Goal: Information Seeking & Learning: Find contact information

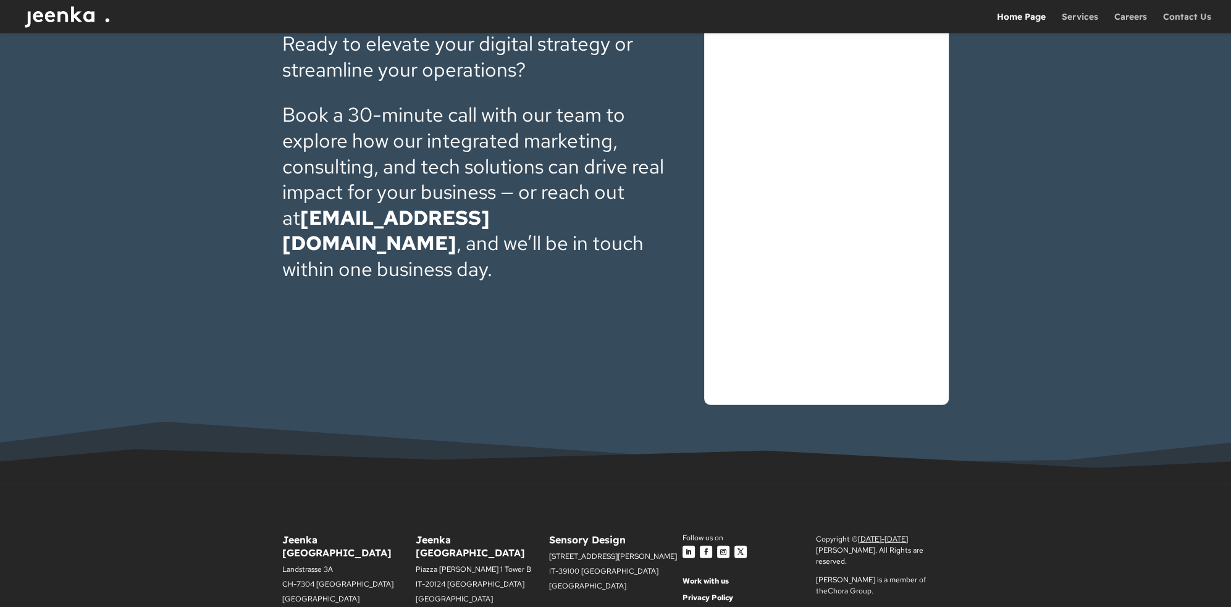
scroll to position [4216, 0]
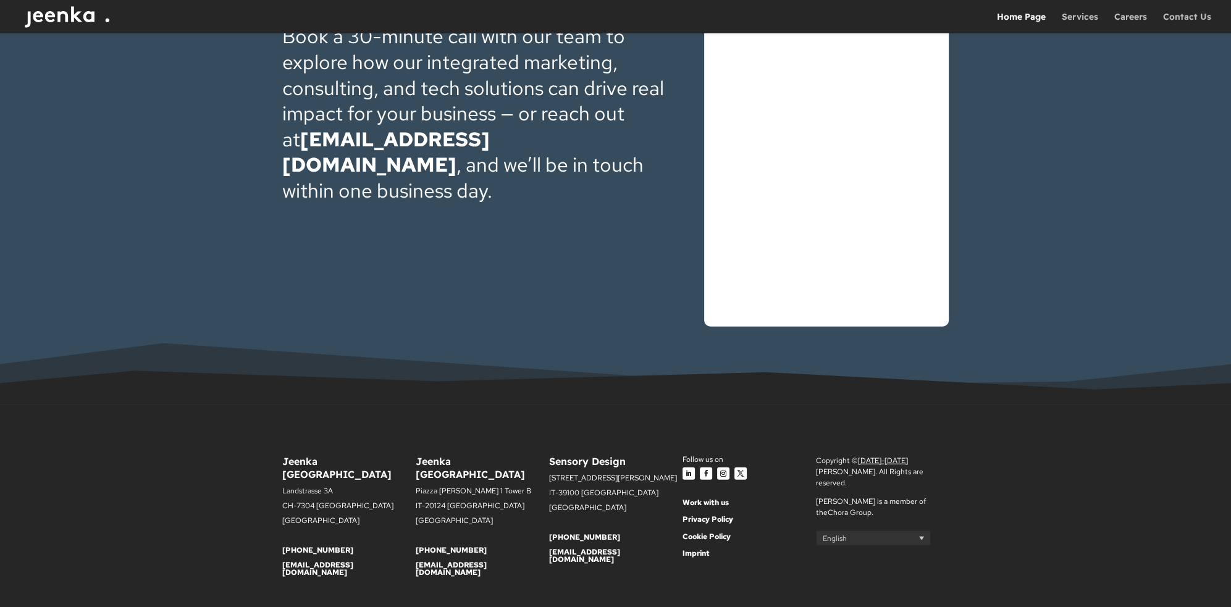
drag, startPoint x: 619, startPoint y: 523, endPoint x: 548, endPoint y: 527, distance: 70.5
click at [548, 527] on div "Jeenka [GEOGRAPHIC_DATA] [STREET_ADDRESS] [PHONE_NUMBER] [EMAIL_ADDRESS][DOMAIN…" at bounding box center [615, 522] width 667 height 167
click at [607, 588] on div "Jeenka [GEOGRAPHIC_DATA] [STREET_ADDRESS] [PHONE_NUMBER] [EMAIL_ADDRESS][DOMAIN…" at bounding box center [615, 522] width 1231 height 234
drag, startPoint x: 346, startPoint y: 521, endPoint x: 279, endPoint y: 524, distance: 66.8
click at [277, 522] on div "Jeenka [GEOGRAPHIC_DATA] [STREET_ADDRESS] [PHONE_NUMBER] [EMAIL_ADDRESS][DOMAIN…" at bounding box center [615, 522] width 1231 height 234
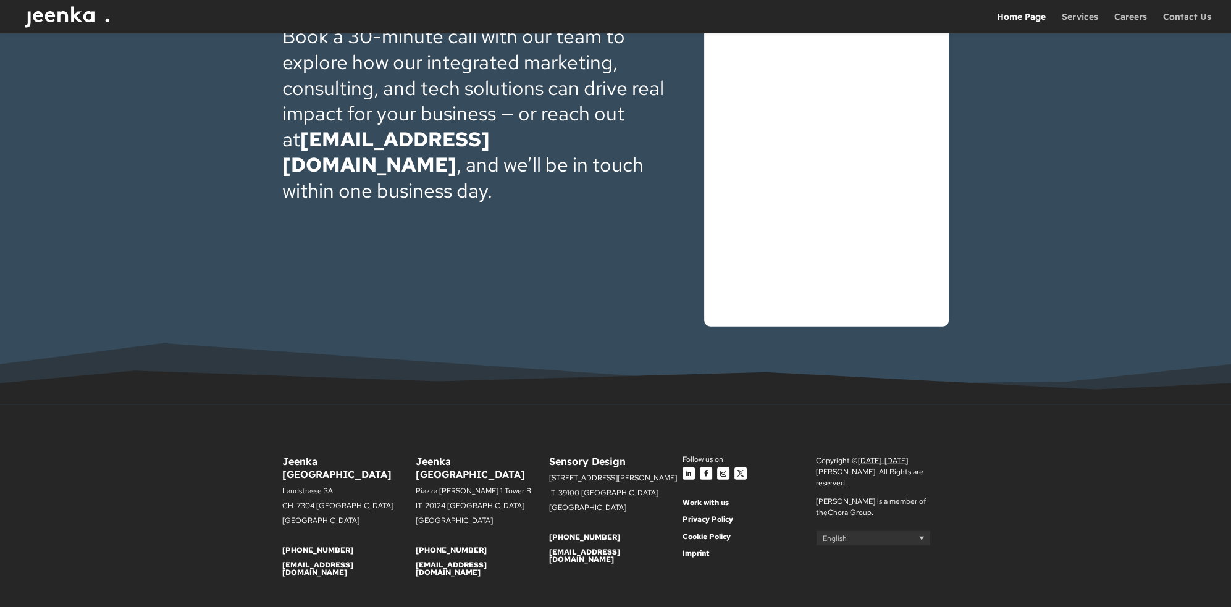
drag, startPoint x: 481, startPoint y: 523, endPoint x: 417, endPoint y: 522, distance: 64.3
click at [417, 547] on p "[PHONE_NUMBER]" at bounding box center [482, 554] width 133 height 15
copy link "[PHONE_NUMBER]"
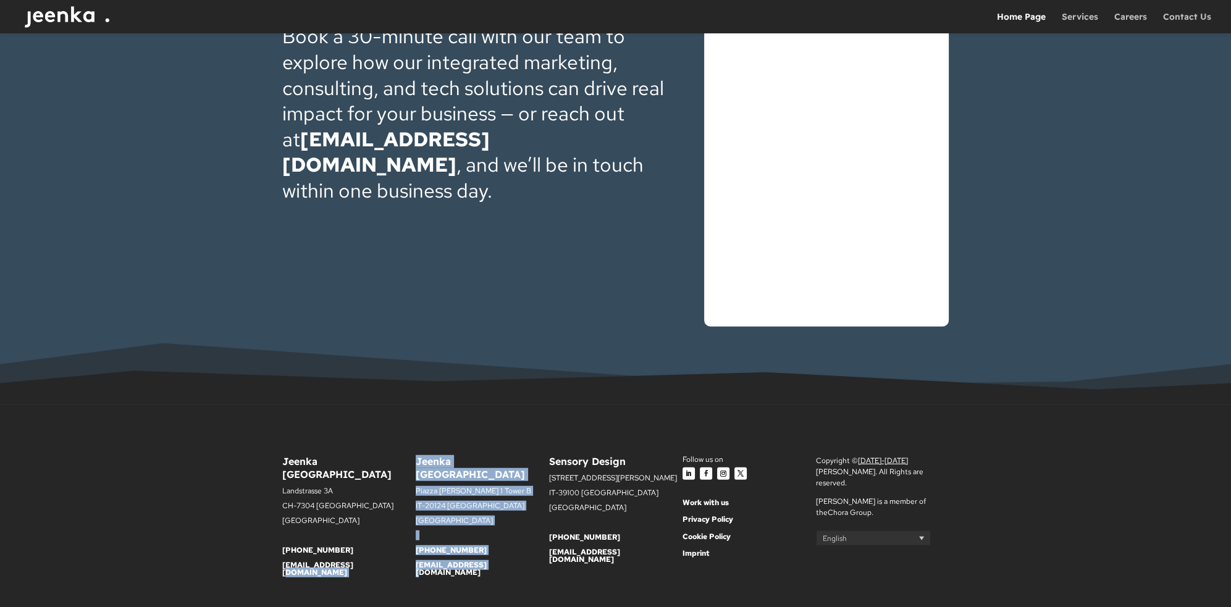
drag, startPoint x: 487, startPoint y: 541, endPoint x: 405, endPoint y: 543, distance: 81.6
click at [405, 543] on div "Jeenka [GEOGRAPHIC_DATA] [STREET_ADDRESS] [PHONE_NUMBER] [EMAIL_ADDRESS][DOMAIN…" at bounding box center [615, 522] width 667 height 167
copy div "Jeenka [GEOGRAPHIC_DATA] [STREET_ADDRESS][PERSON_NAME] [PHONE_NUMBER] [EMAIL_AD…"
click at [499, 562] on p "[EMAIL_ADDRESS][DOMAIN_NAME]" at bounding box center [482, 569] width 133 height 15
drag, startPoint x: 494, startPoint y: 537, endPoint x: 414, endPoint y: 536, distance: 80.3
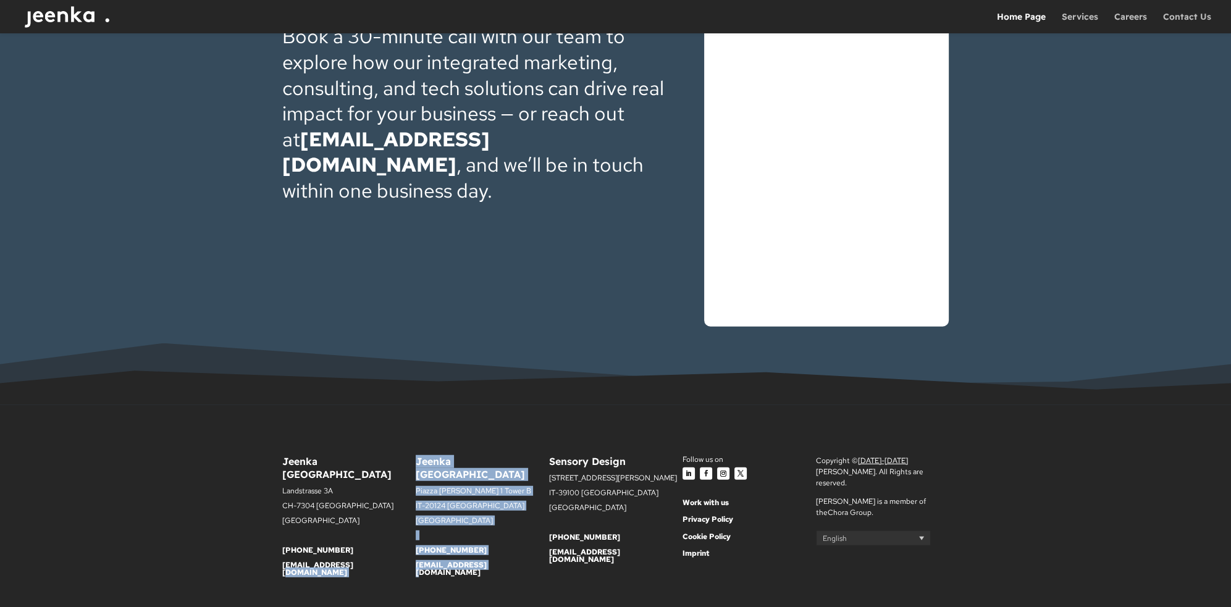
click at [414, 536] on div "Jeenka [GEOGRAPHIC_DATA] [STREET_ADDRESS] [PHONE_NUMBER] [EMAIL_ADDRESS][DOMAIN…" at bounding box center [615, 522] width 667 height 167
click at [415, 562] on p "[EMAIL_ADDRESS][DOMAIN_NAME]" at bounding box center [348, 569] width 133 height 15
click at [510, 547] on p "[PHONE_NUMBER]" at bounding box center [482, 554] width 133 height 15
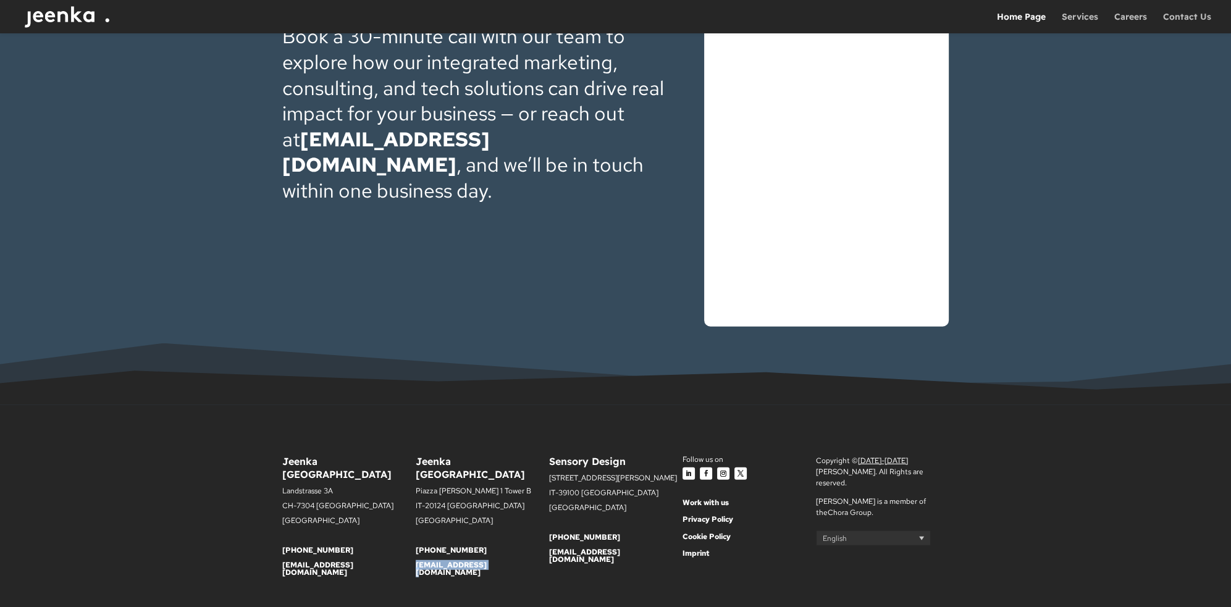
drag, startPoint x: 496, startPoint y: 540, endPoint x: 420, endPoint y: 536, distance: 76.1
click at [416, 562] on p "[EMAIL_ADDRESS][DOMAIN_NAME]" at bounding box center [482, 569] width 133 height 15
copy link "[EMAIL_ADDRESS][DOMAIN_NAME]"
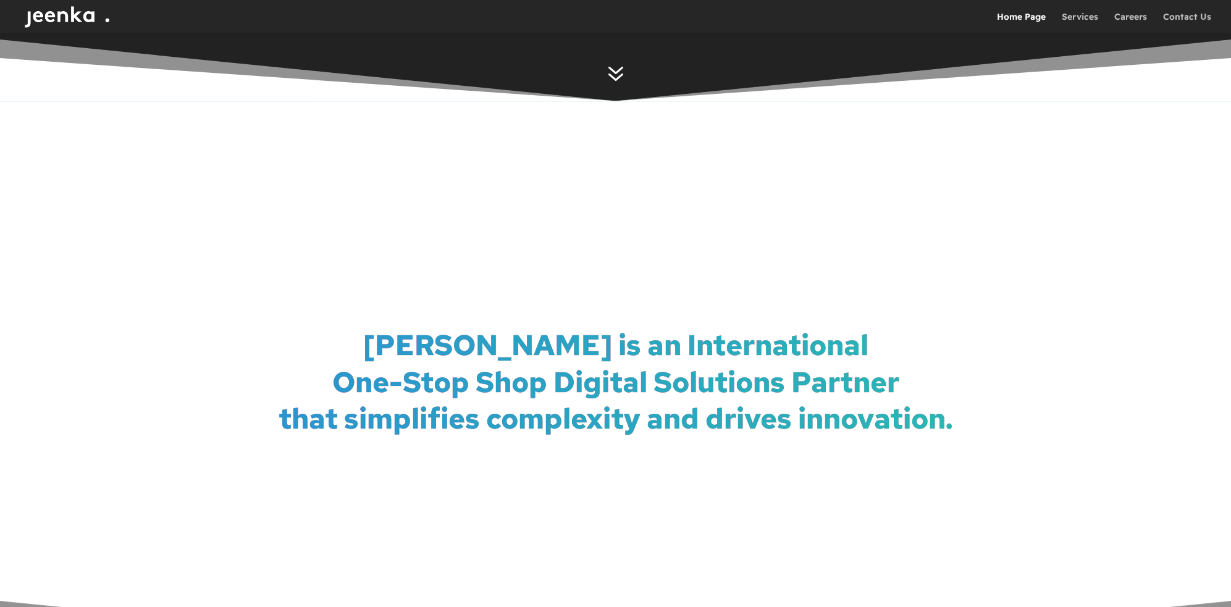
scroll to position [0, 0]
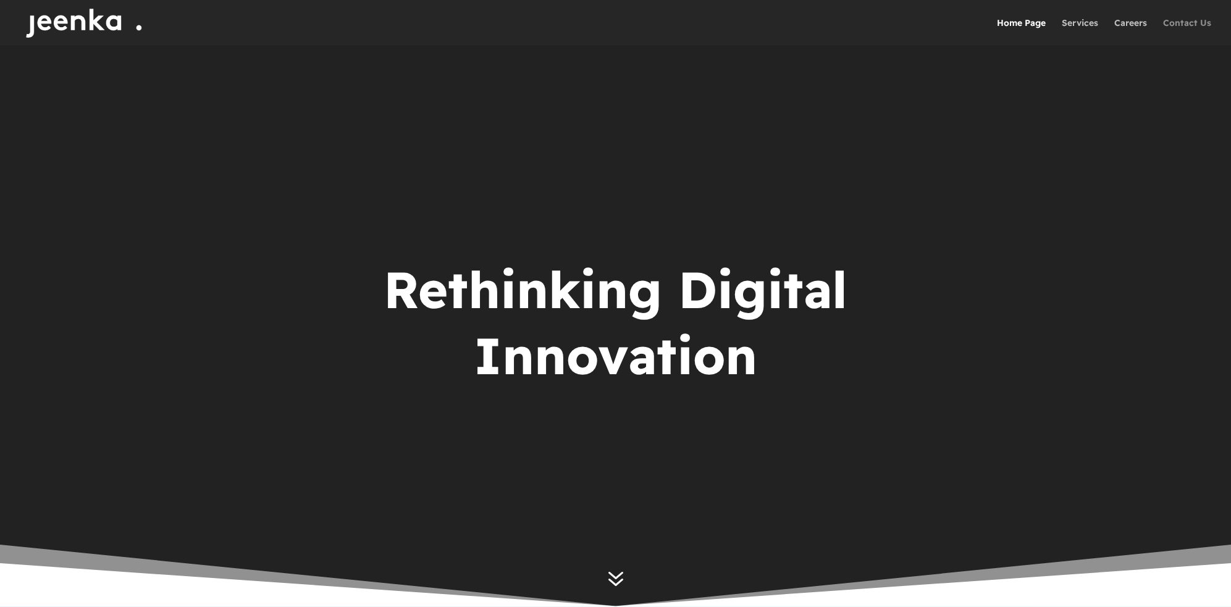
click at [1183, 24] on link "Contact Us" at bounding box center [1187, 32] width 48 height 27
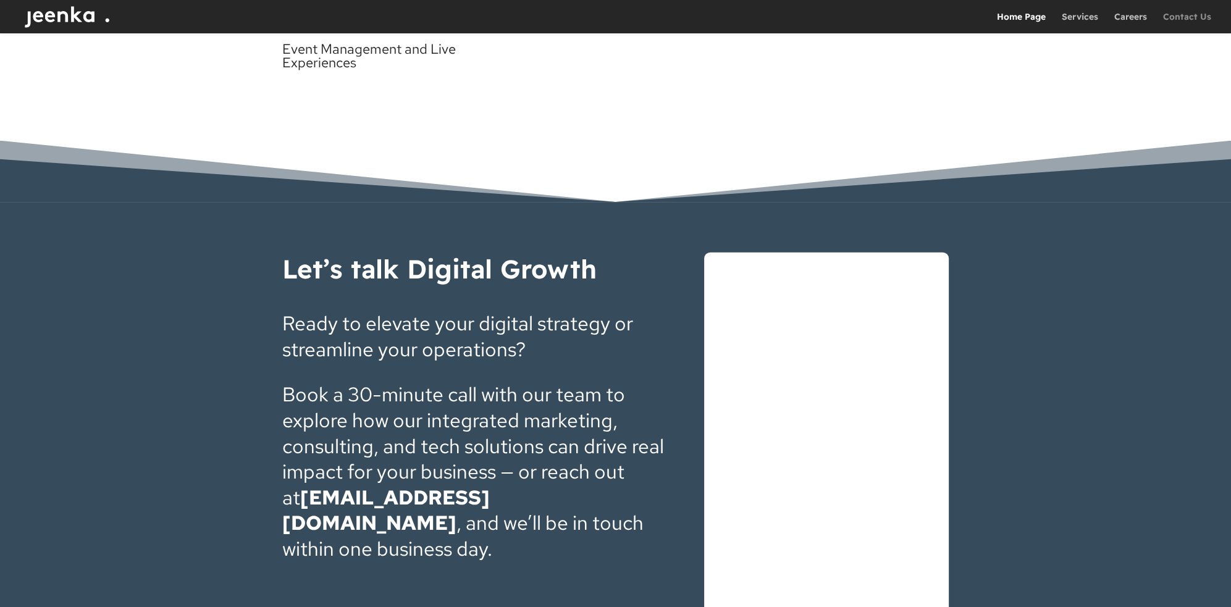
scroll to position [4013, 0]
